Goal: Task Accomplishment & Management: Manage account settings

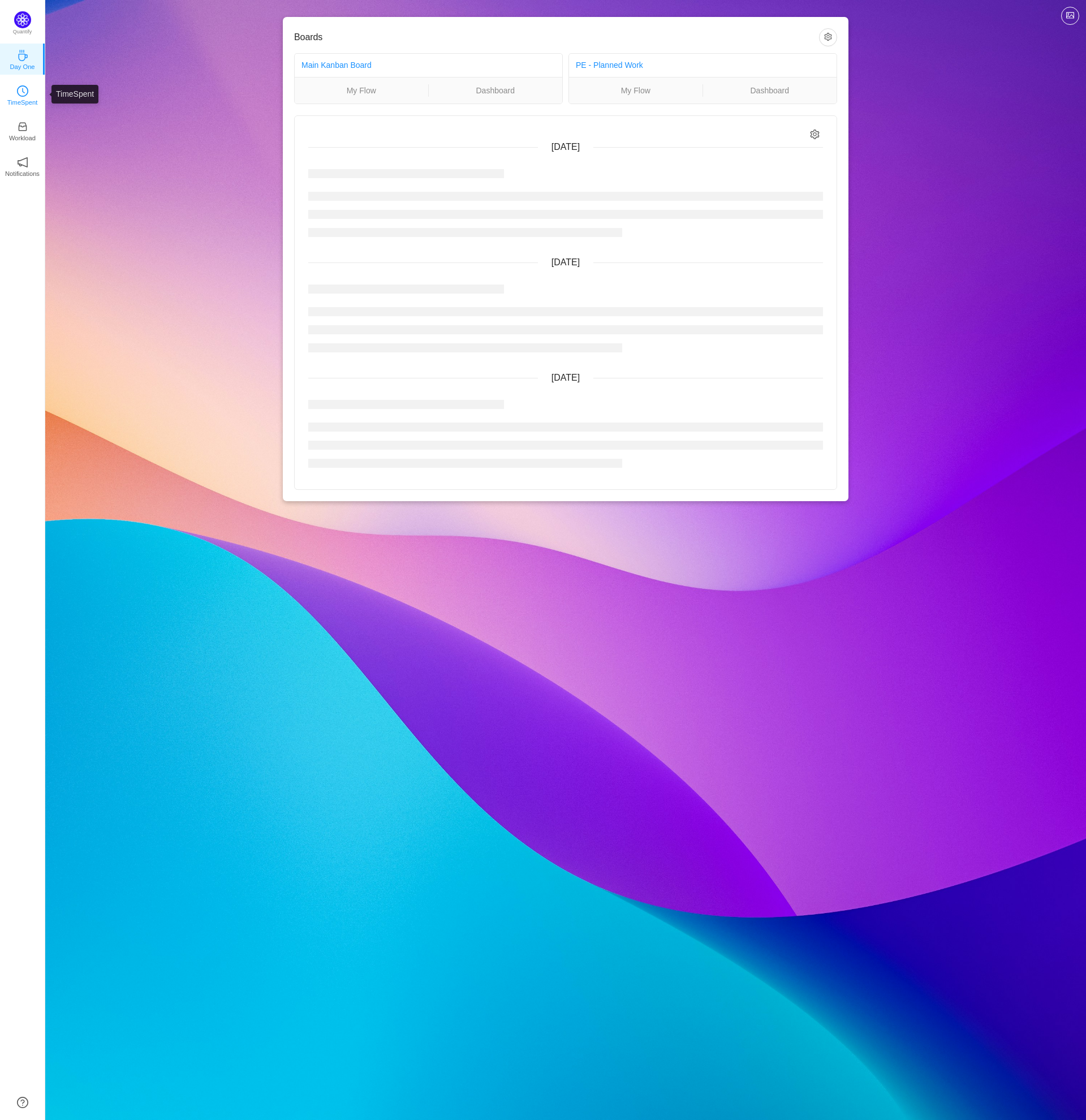
click at [20, 90] on icon "icon: clock-circle" at bounding box center [22, 91] width 11 height 11
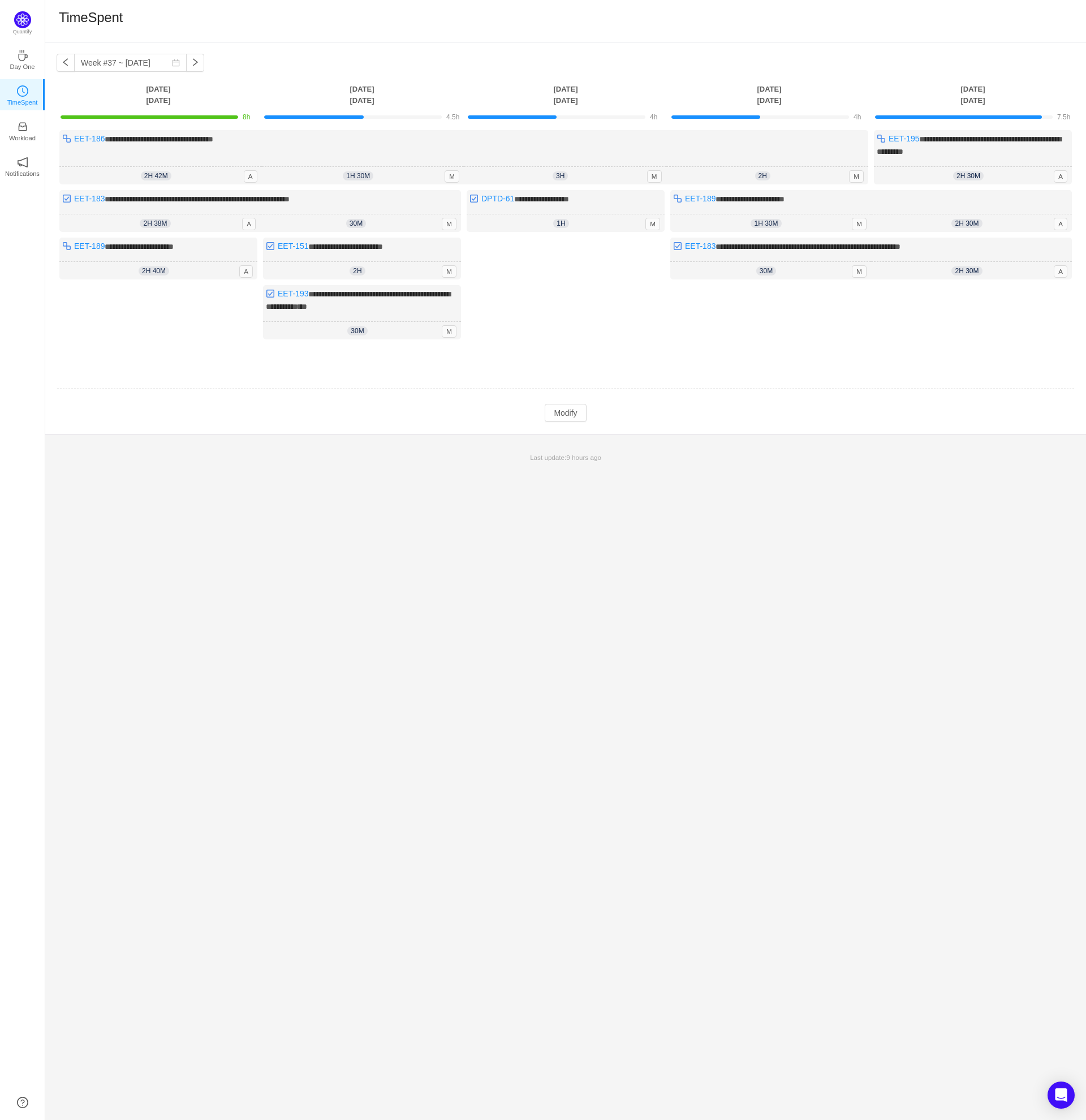
click at [526, 563] on div "**********" at bounding box center [565, 581] width 1041 height 1077
click at [696, 317] on div "Log Time" at bounding box center [769, 320] width 198 height 71
click at [569, 404] on button "Modify" at bounding box center [565, 412] width 41 height 18
click at [243, 174] on button "button" at bounding box center [244, 175] width 13 height 13
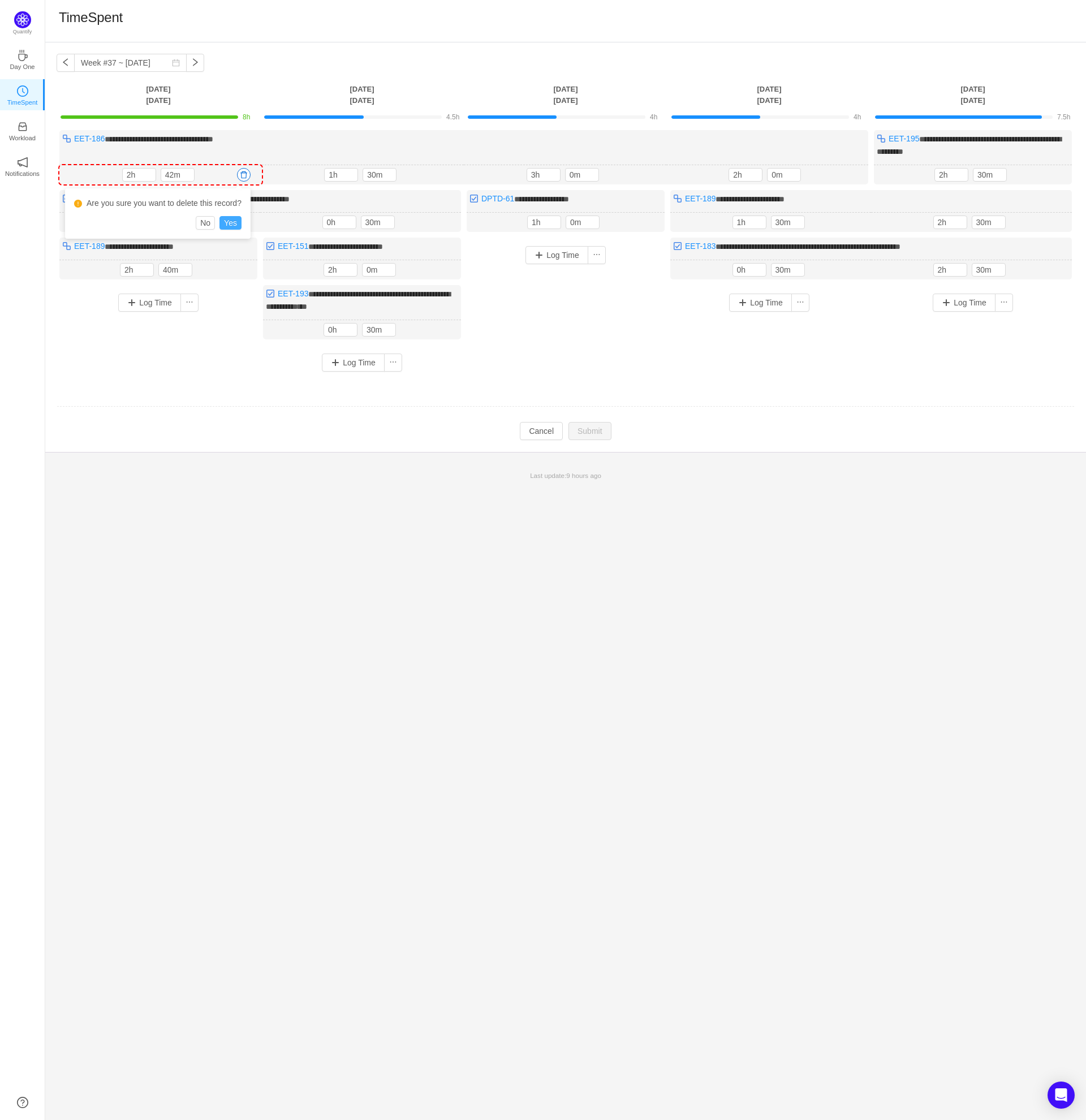
click at [230, 221] on button "Yes" at bounding box center [230, 223] width 22 height 13
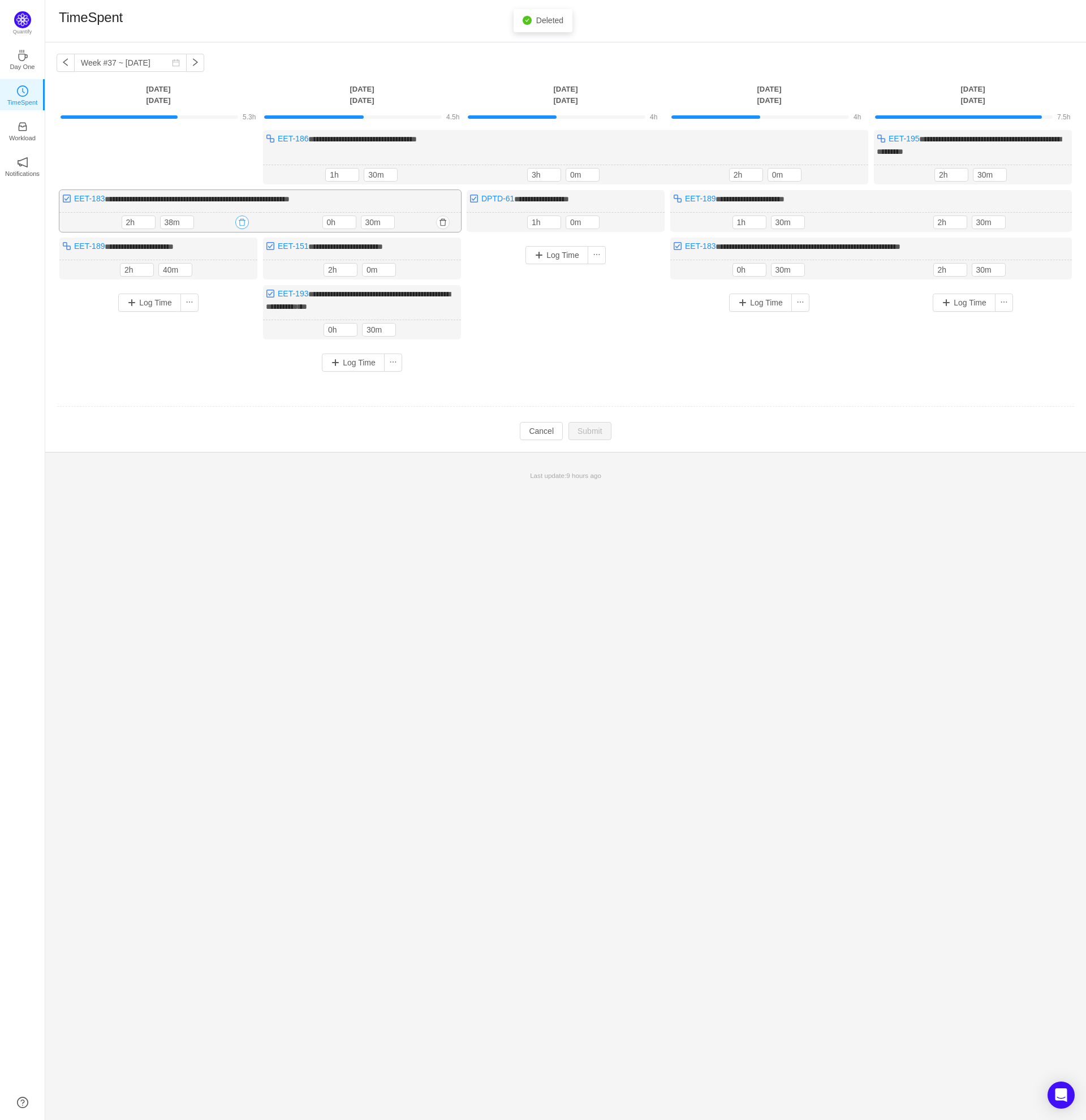
click at [243, 218] on button "button" at bounding box center [242, 222] width 13 height 13
click at [234, 270] on button "Yes" at bounding box center [229, 270] width 22 height 13
click at [241, 222] on button "button" at bounding box center [242, 222] width 13 height 13
click at [233, 270] on button "Yes" at bounding box center [229, 270] width 22 height 13
click at [240, 269] on button "button" at bounding box center [239, 270] width 13 height 13
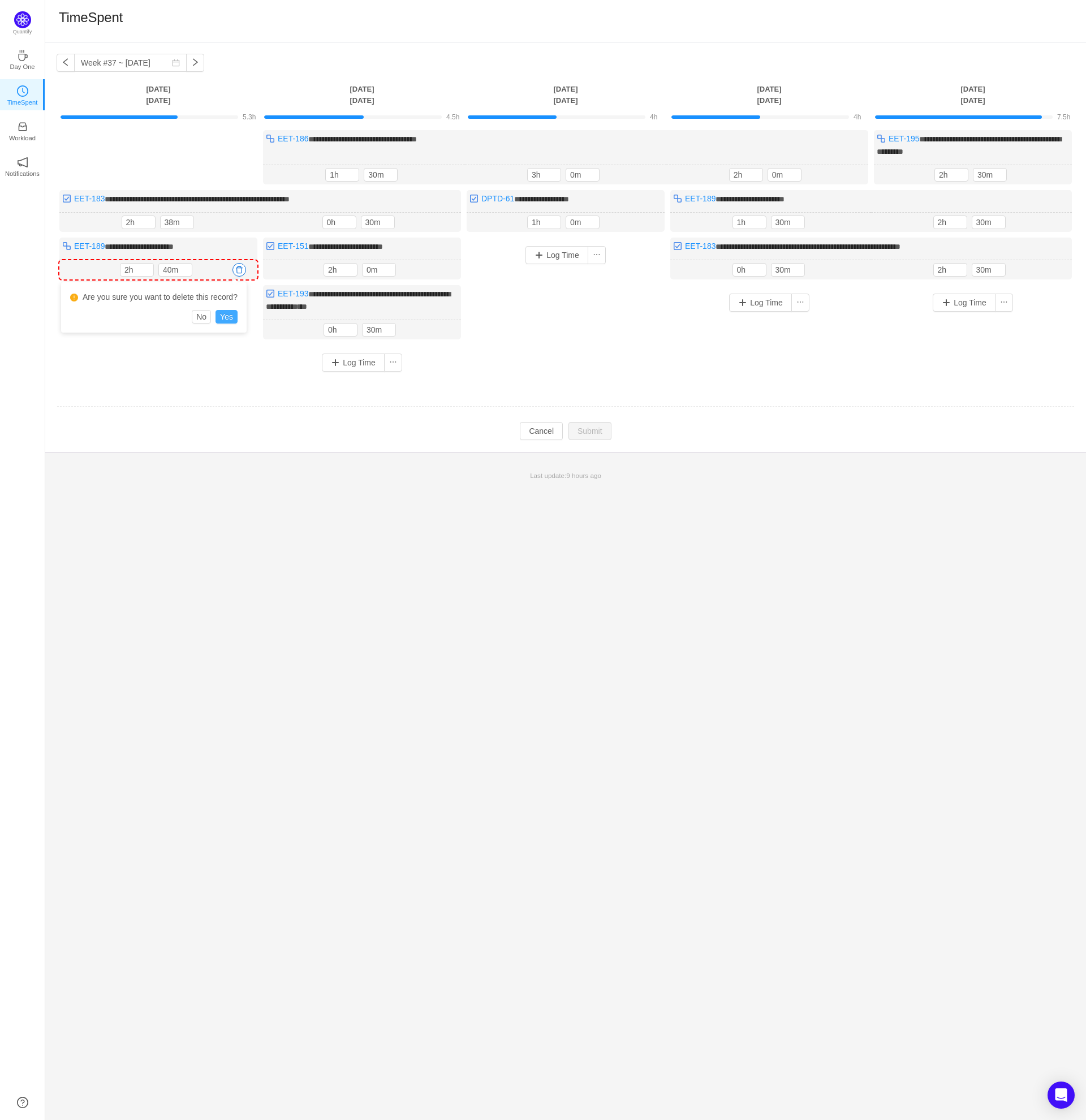
click at [234, 320] on button "Yes" at bounding box center [226, 316] width 22 height 13
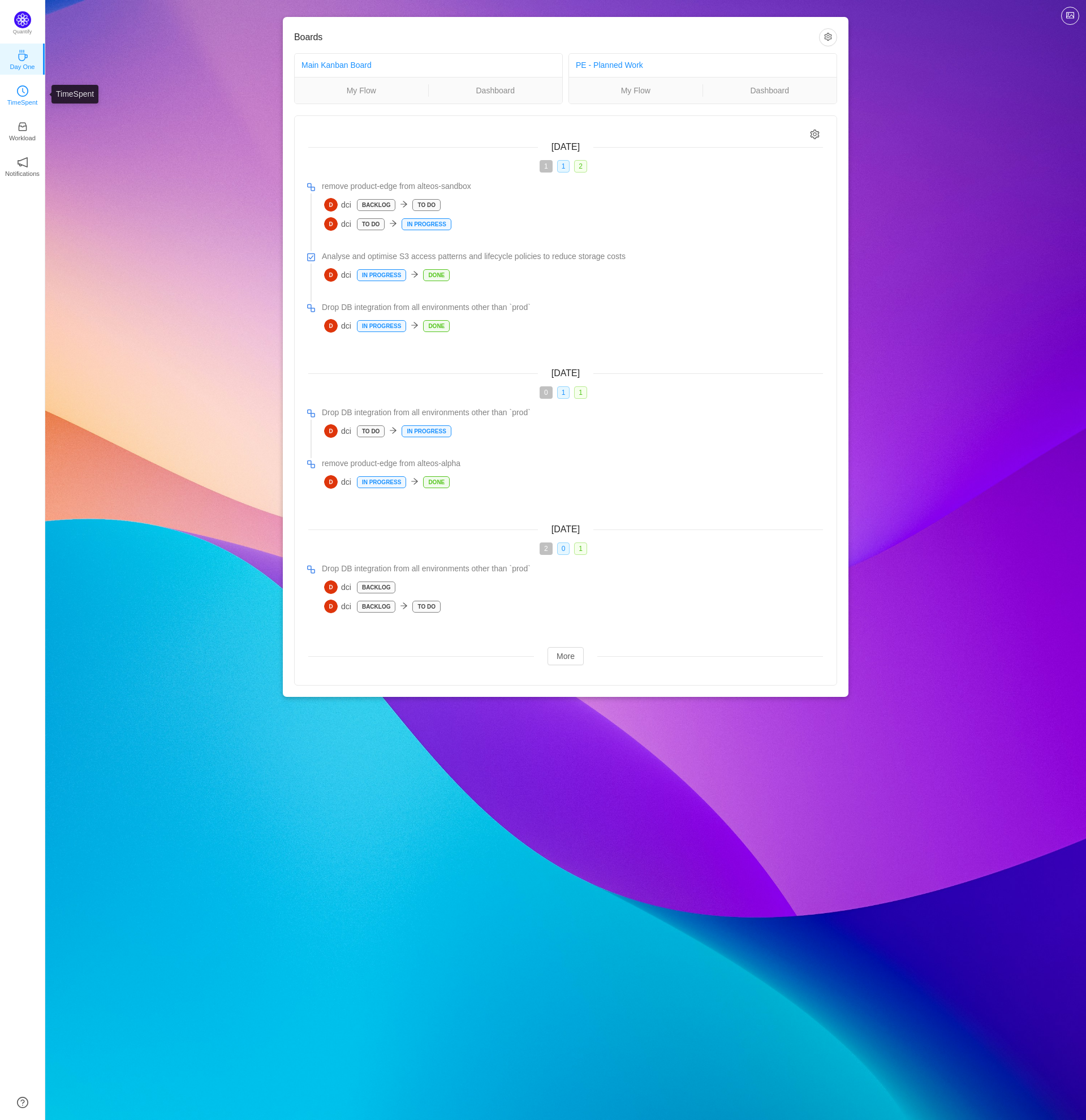
click at [23, 95] on icon "icon: clock-circle" at bounding box center [22, 91] width 11 height 11
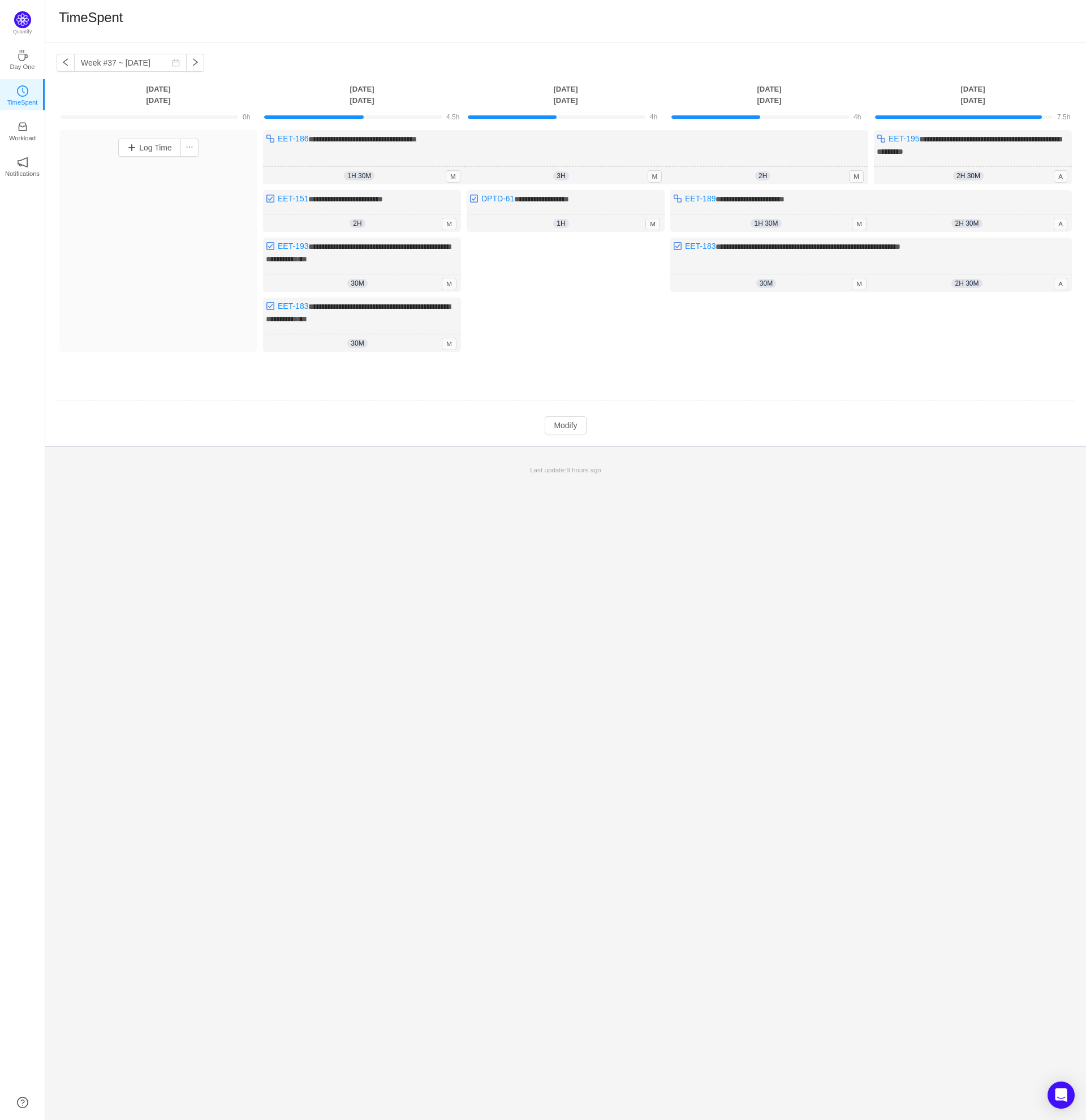
click at [151, 326] on div "Log Time" at bounding box center [158, 241] width 198 height 222
click at [997, 168] on div "2h 30m 2h 30m A" at bounding box center [973, 176] width 198 height 18
click at [565, 416] on button "Modify" at bounding box center [565, 425] width 41 height 18
click at [999, 177] on icon "icon: down" at bounding box center [1001, 178] width 4 height 4
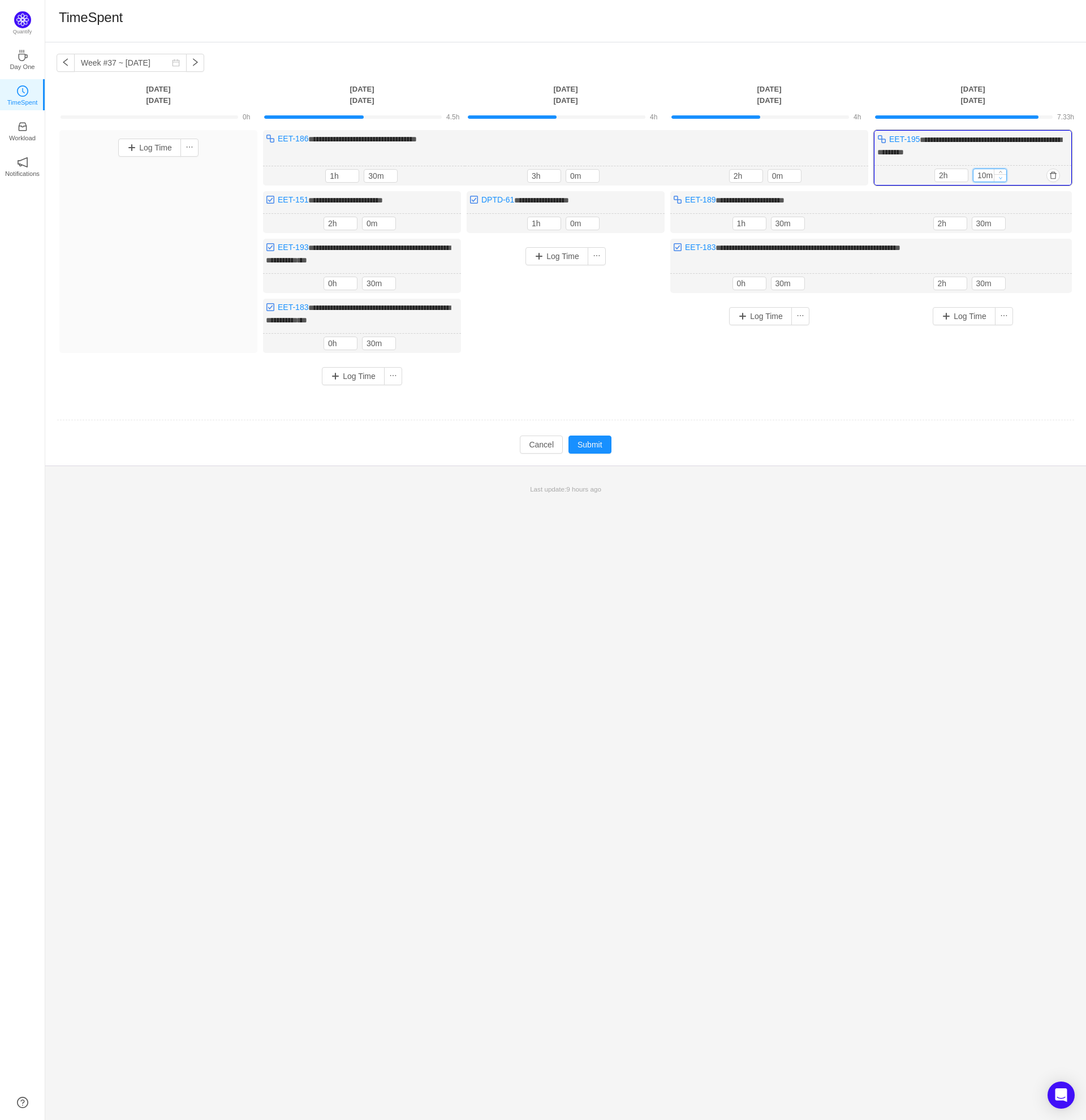
click at [999, 177] on icon "icon: down" at bounding box center [1001, 178] width 4 height 4
type input "0m"
click at [999, 177] on icon "icon: down" at bounding box center [1001, 178] width 4 height 4
type input "1h"
click at [963, 179] on span "Decrease Value" at bounding box center [962, 178] width 12 height 7
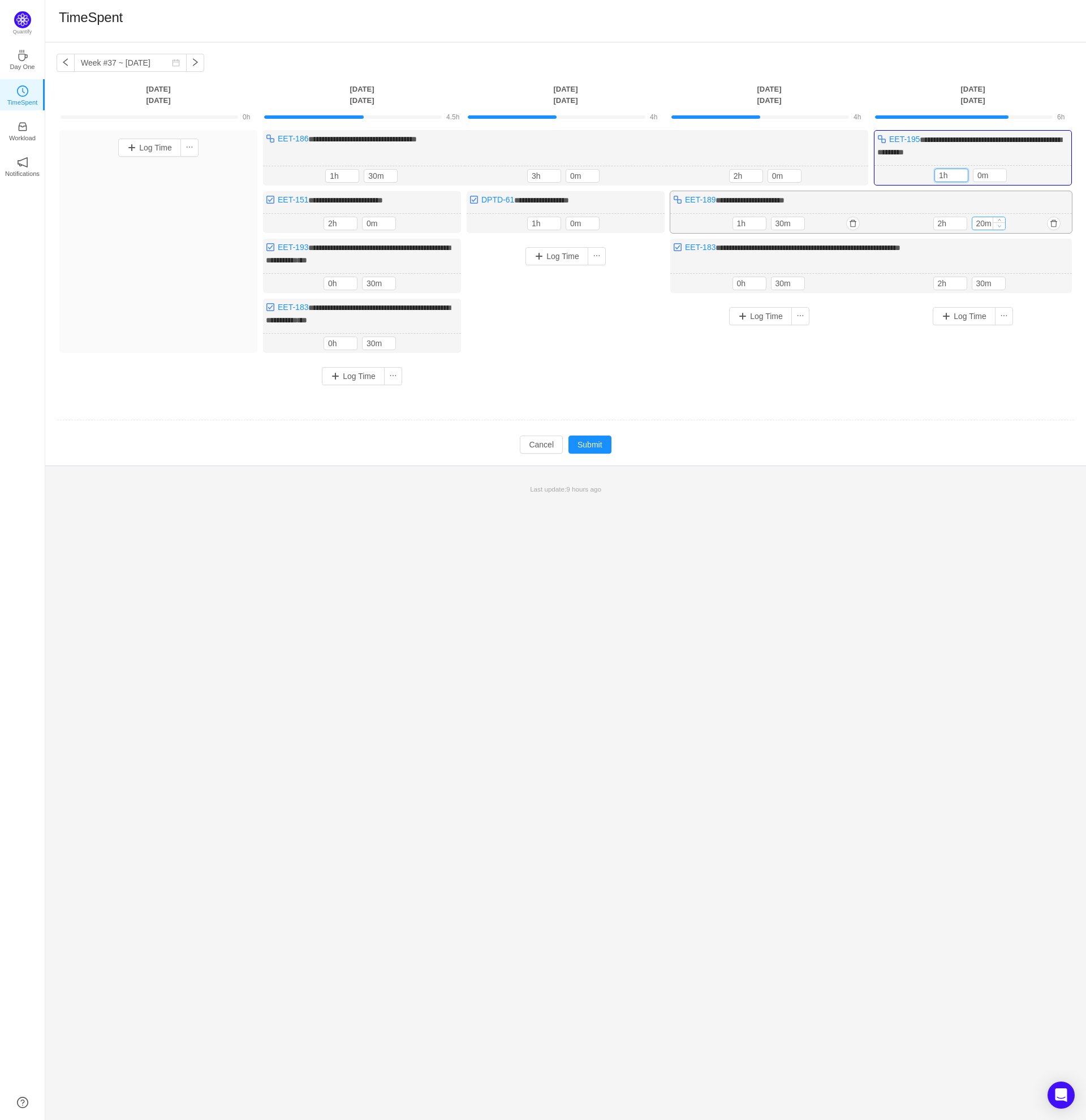
click at [997, 224] on icon "icon: down" at bounding box center [999, 226] width 4 height 4
click at [997, 226] on icon "icon: down" at bounding box center [999, 226] width 3 height 2
click at [1000, 220] on icon "icon: up" at bounding box center [999, 222] width 4 height 4
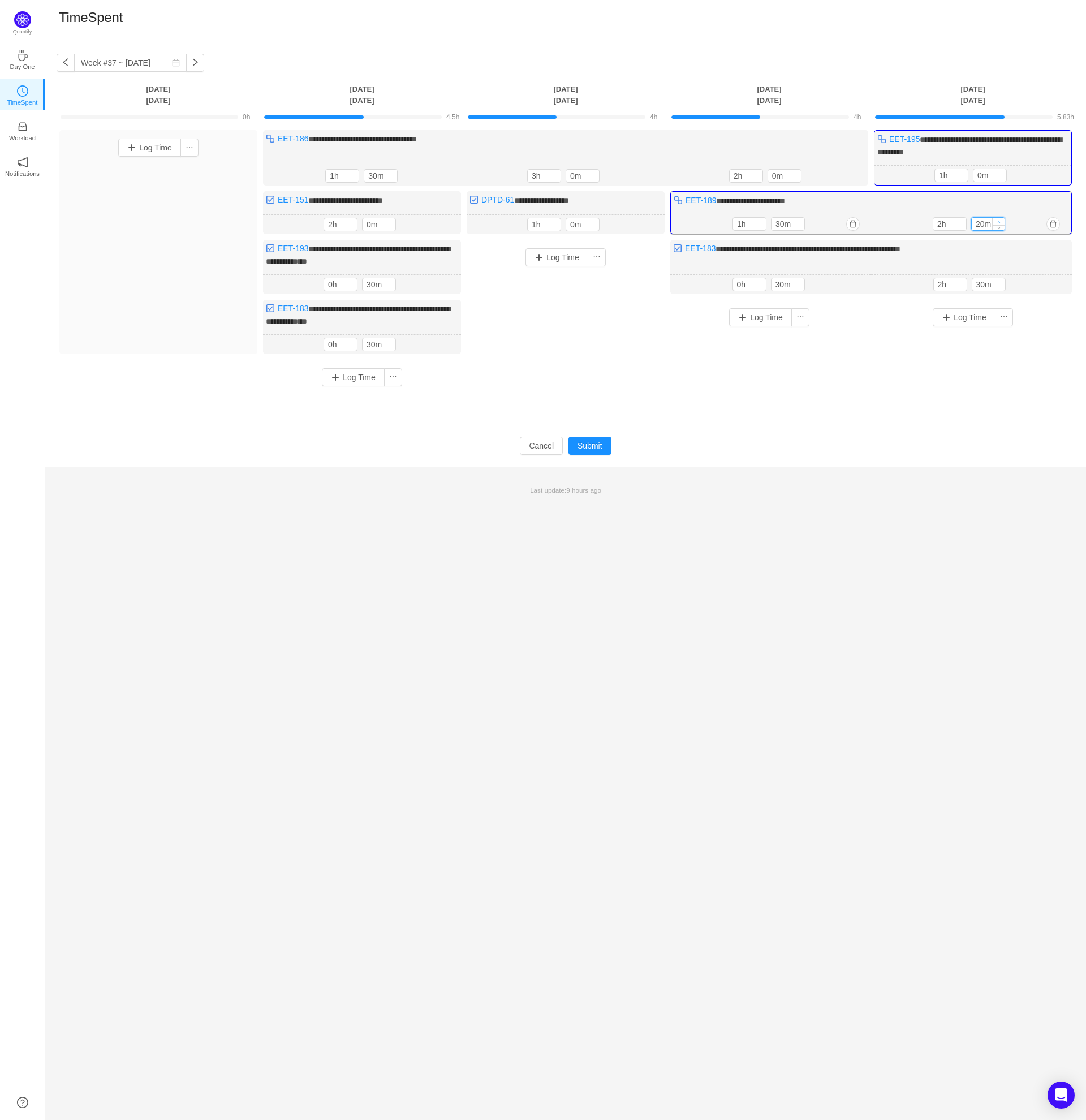
type input "30m"
click at [1000, 220] on icon "icon: up" at bounding box center [999, 222] width 4 height 4
click at [960, 284] on icon "icon: down" at bounding box center [961, 286] width 4 height 4
type input "0h"
click at [960, 284] on icon "icon: down" at bounding box center [961, 286] width 4 height 4
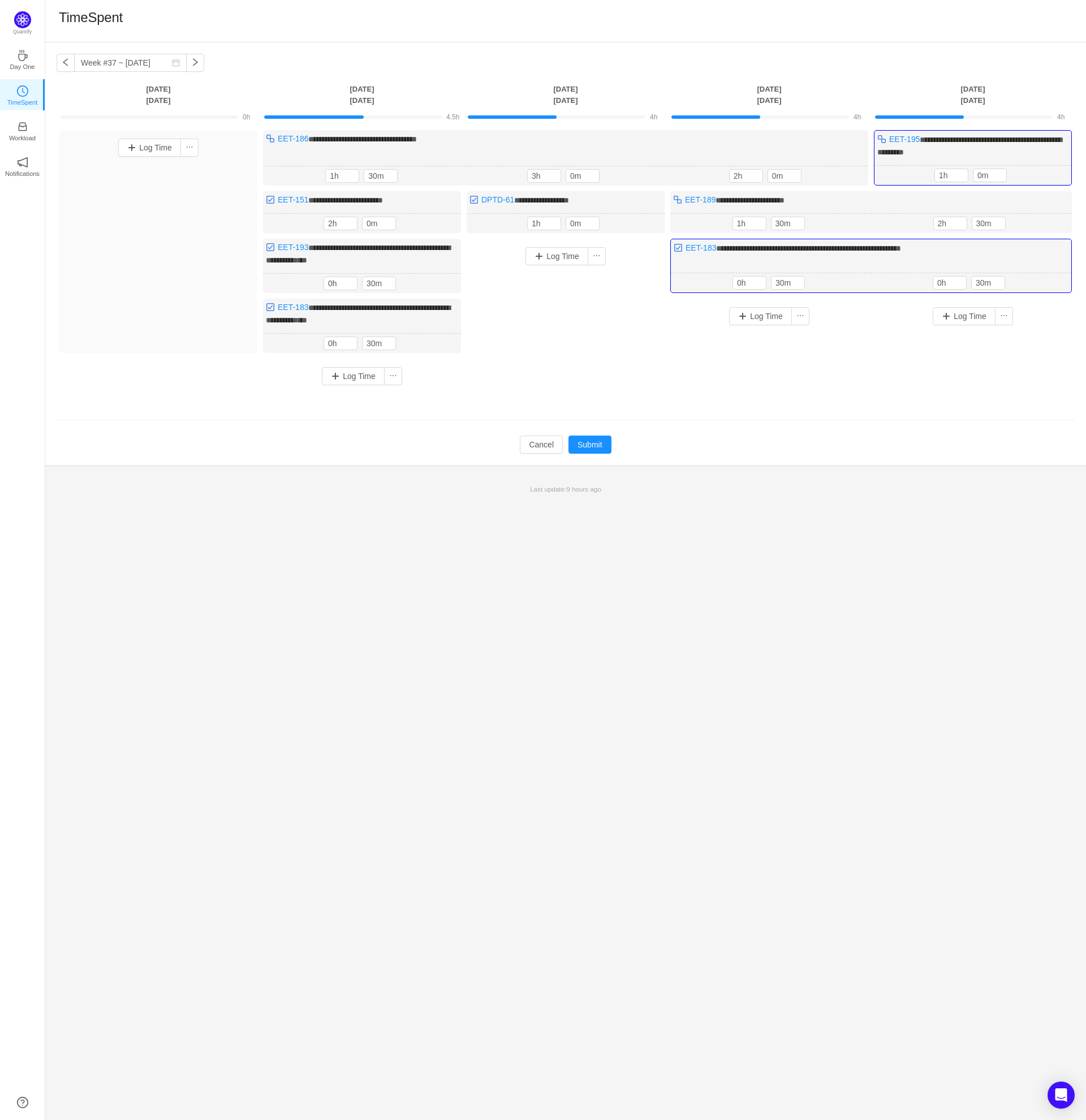
click at [954, 379] on div "Log Time" at bounding box center [973, 340] width 198 height 85
click at [609, 439] on button "Submit" at bounding box center [590, 445] width 43 height 18
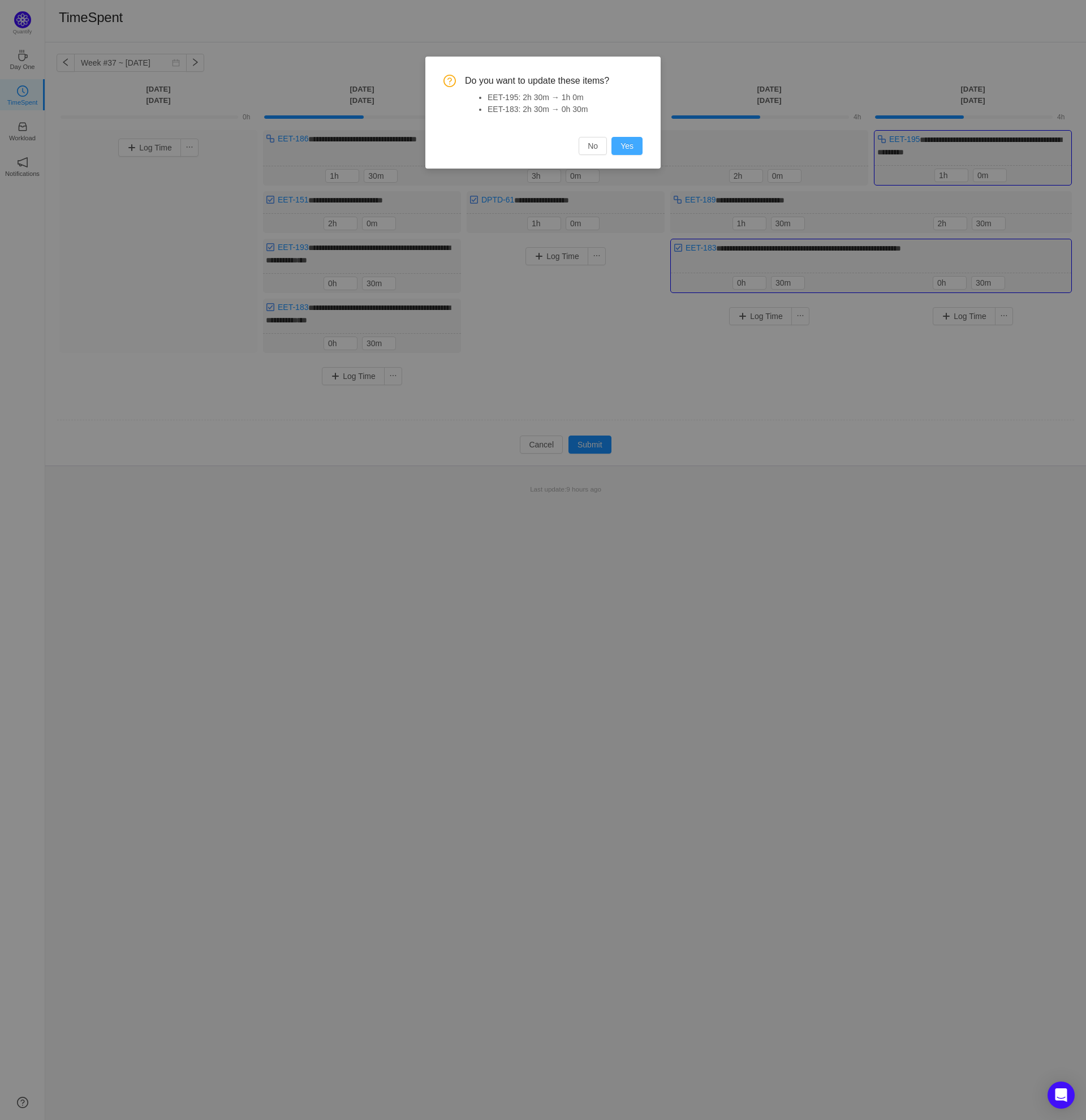
click at [632, 153] on button "Yes" at bounding box center [627, 146] width 31 height 18
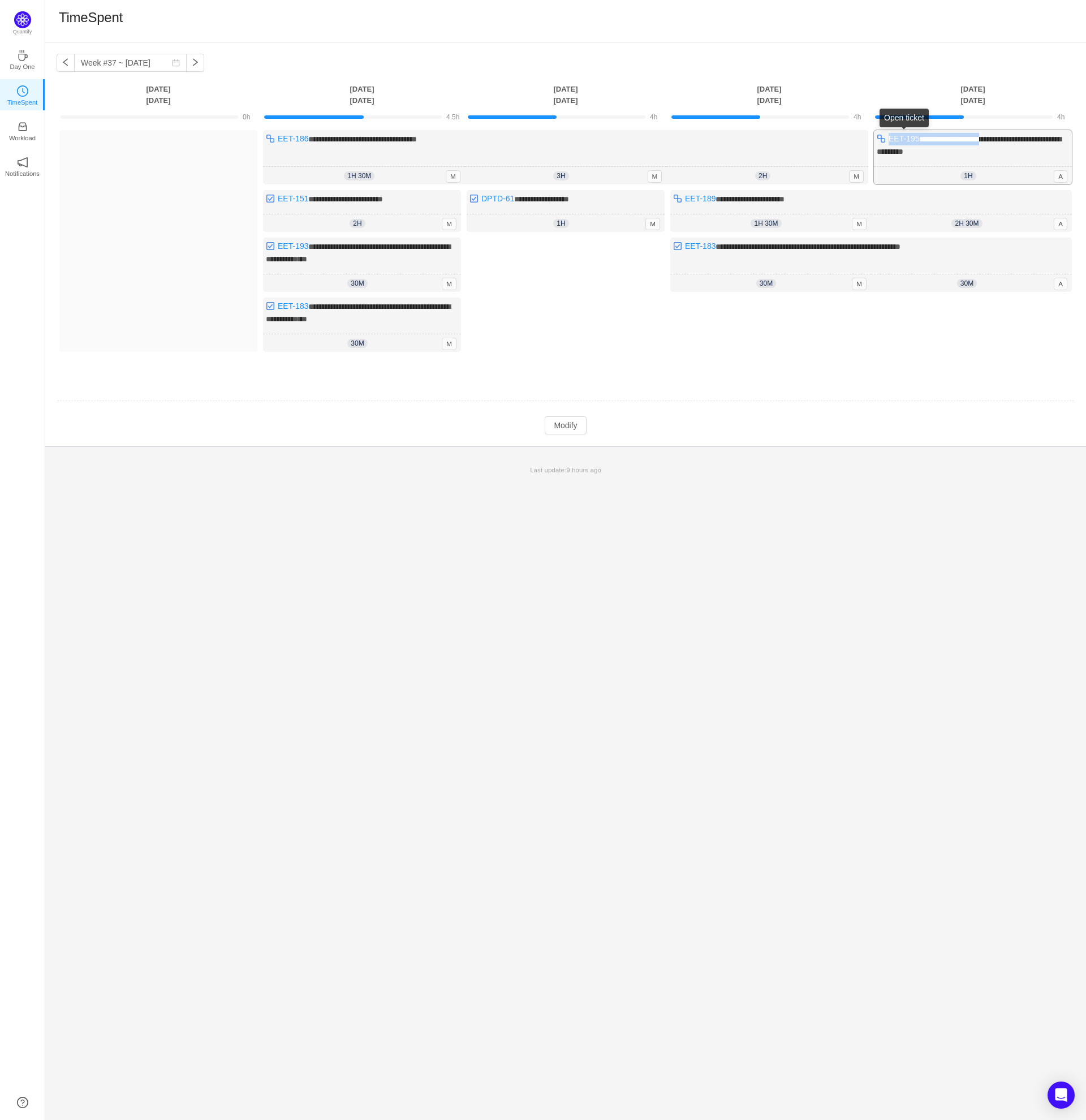
drag, startPoint x: 993, startPoint y: 139, endPoint x: 890, endPoint y: 142, distance: 103.0
click at [890, 142] on div "**********" at bounding box center [973, 157] width 198 height 54
drag, startPoint x: 802, startPoint y: 198, endPoint x: 682, endPoint y: 199, distance: 120.0
click at [682, 199] on div "**********" at bounding box center [871, 211] width 402 height 42
drag, startPoint x: 791, startPoint y: 245, endPoint x: 683, endPoint y: 247, distance: 108.0
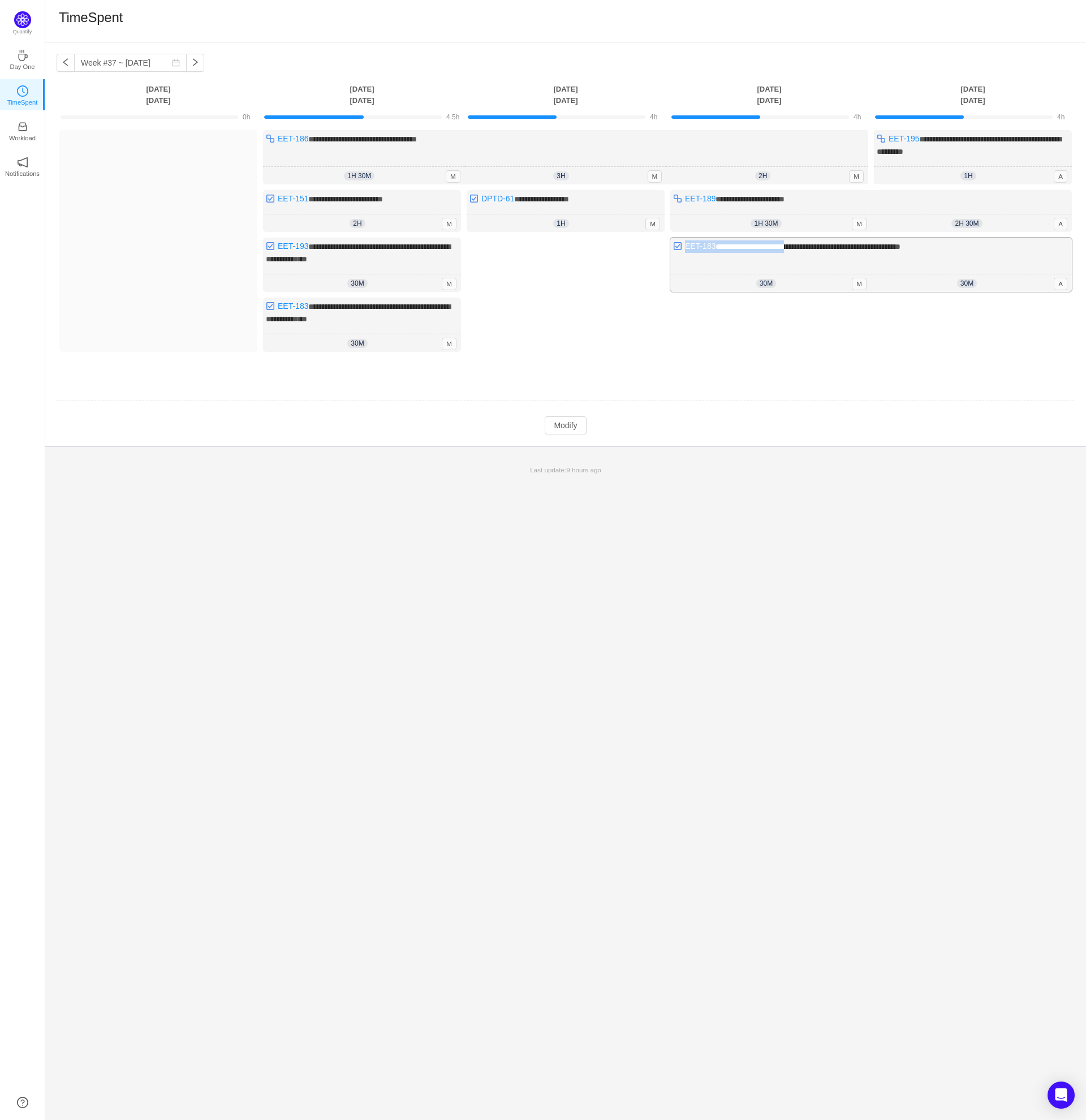
click at [683, 247] on div "**********" at bounding box center [871, 264] width 402 height 54
click at [784, 583] on div "**********" at bounding box center [565, 581] width 1041 height 1077
